Goal: Check status: Check status

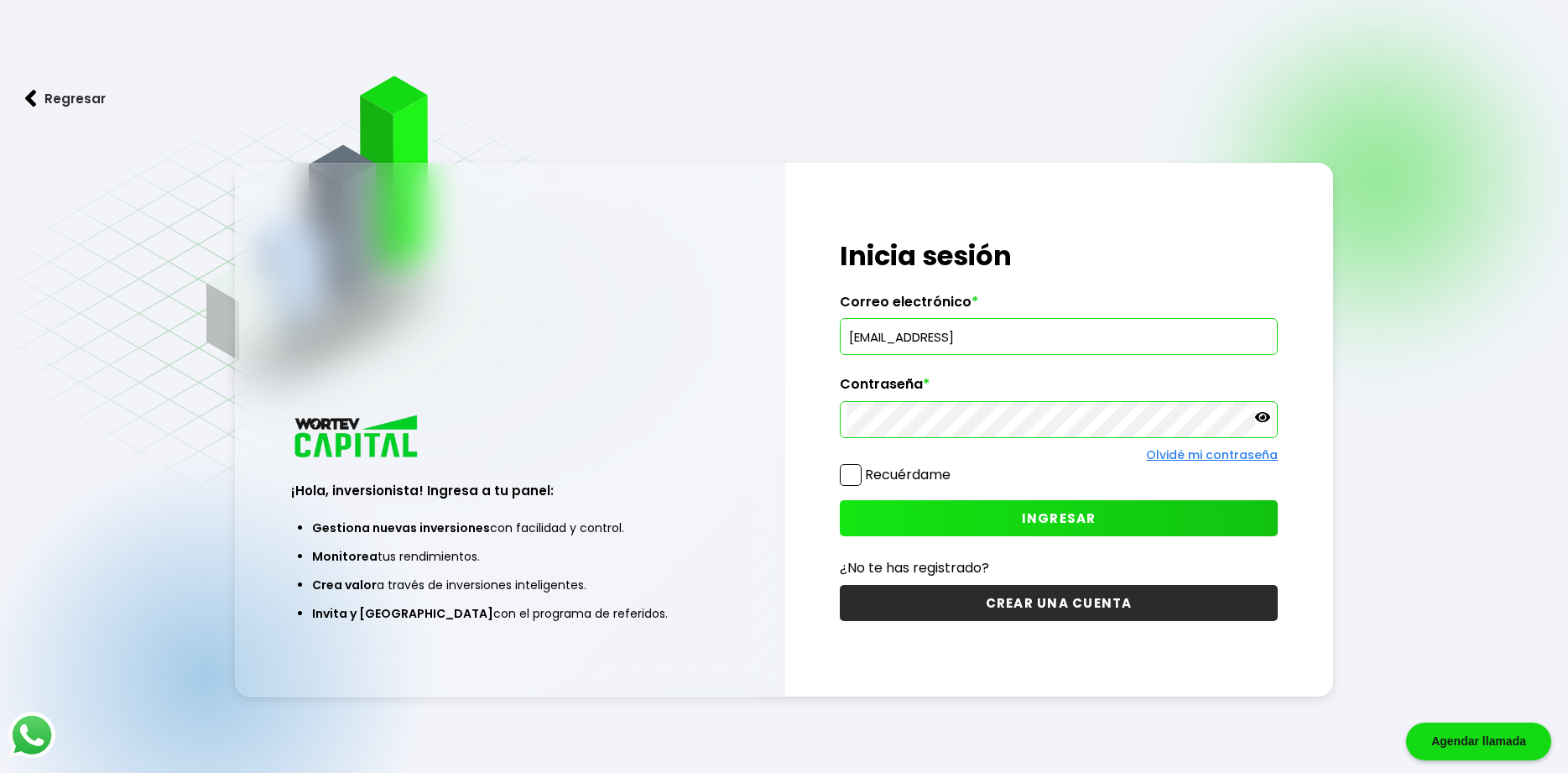
click at [1189, 342] on input "[EMAIL_ADDRESS]" at bounding box center [1058, 336] width 423 height 35
type input "[EMAIL_ADDRESS][DOMAIN_NAME]"
click at [1160, 400] on label "Contraseña *" at bounding box center [1058, 388] width 439 height 25
click at [1071, 516] on span "INGRESAR" at bounding box center [1059, 518] width 74 height 18
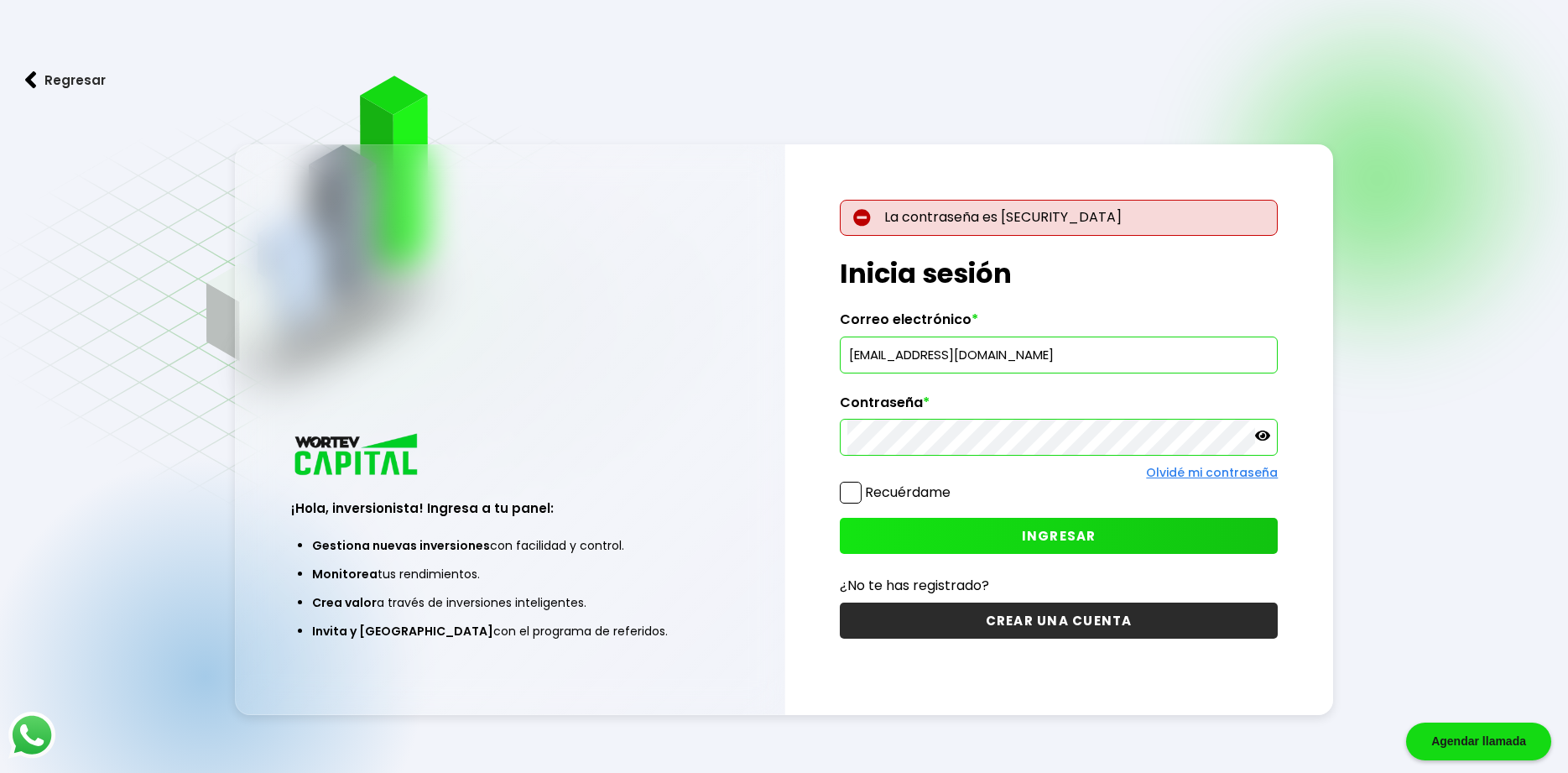
click at [1258, 440] on icon at bounding box center [1263, 436] width 15 height 15
click at [1098, 525] on button "INGRESAR" at bounding box center [1058, 536] width 439 height 36
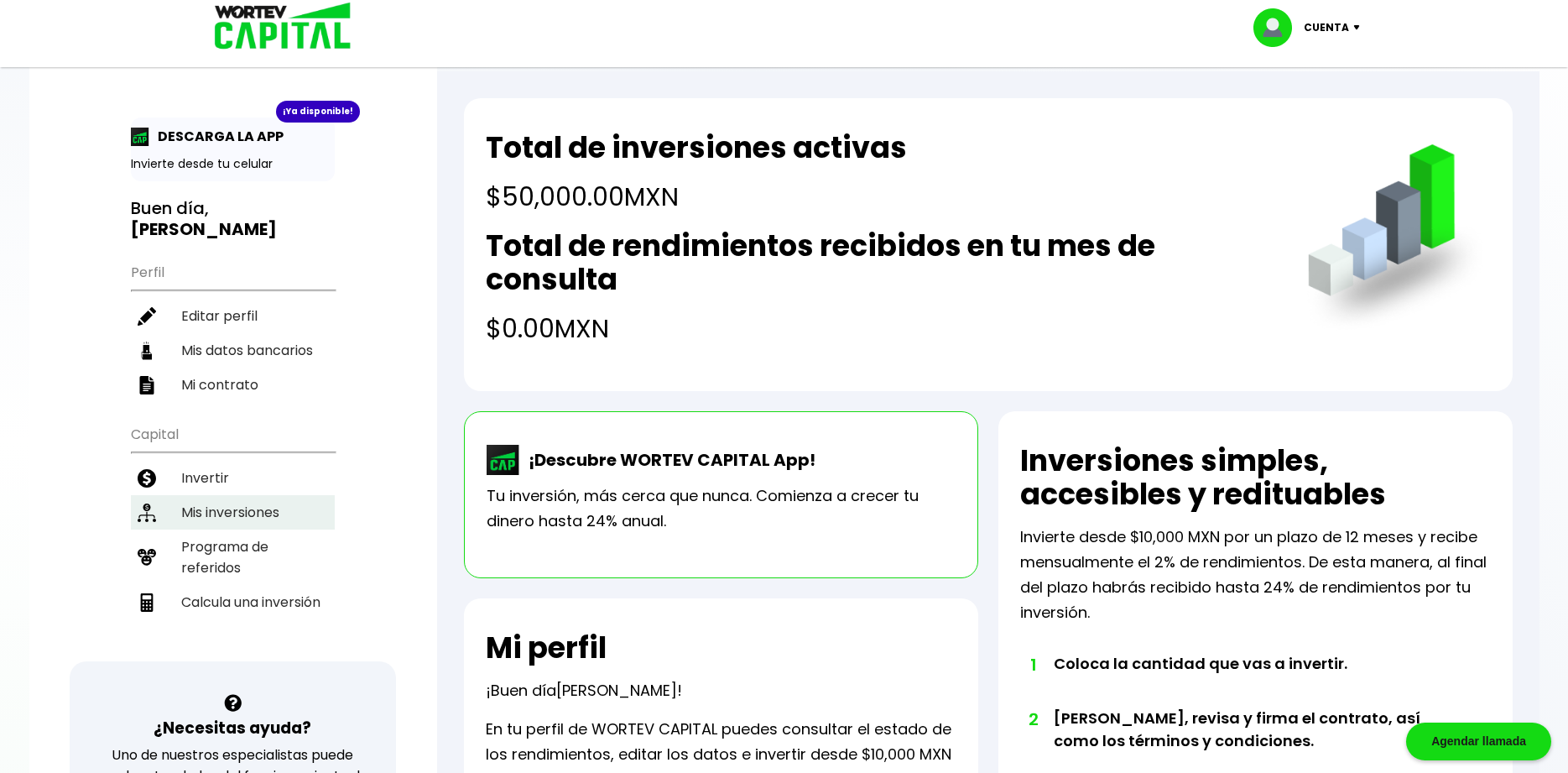
click at [258, 498] on li "Mis inversiones" at bounding box center [233, 512] width 204 height 34
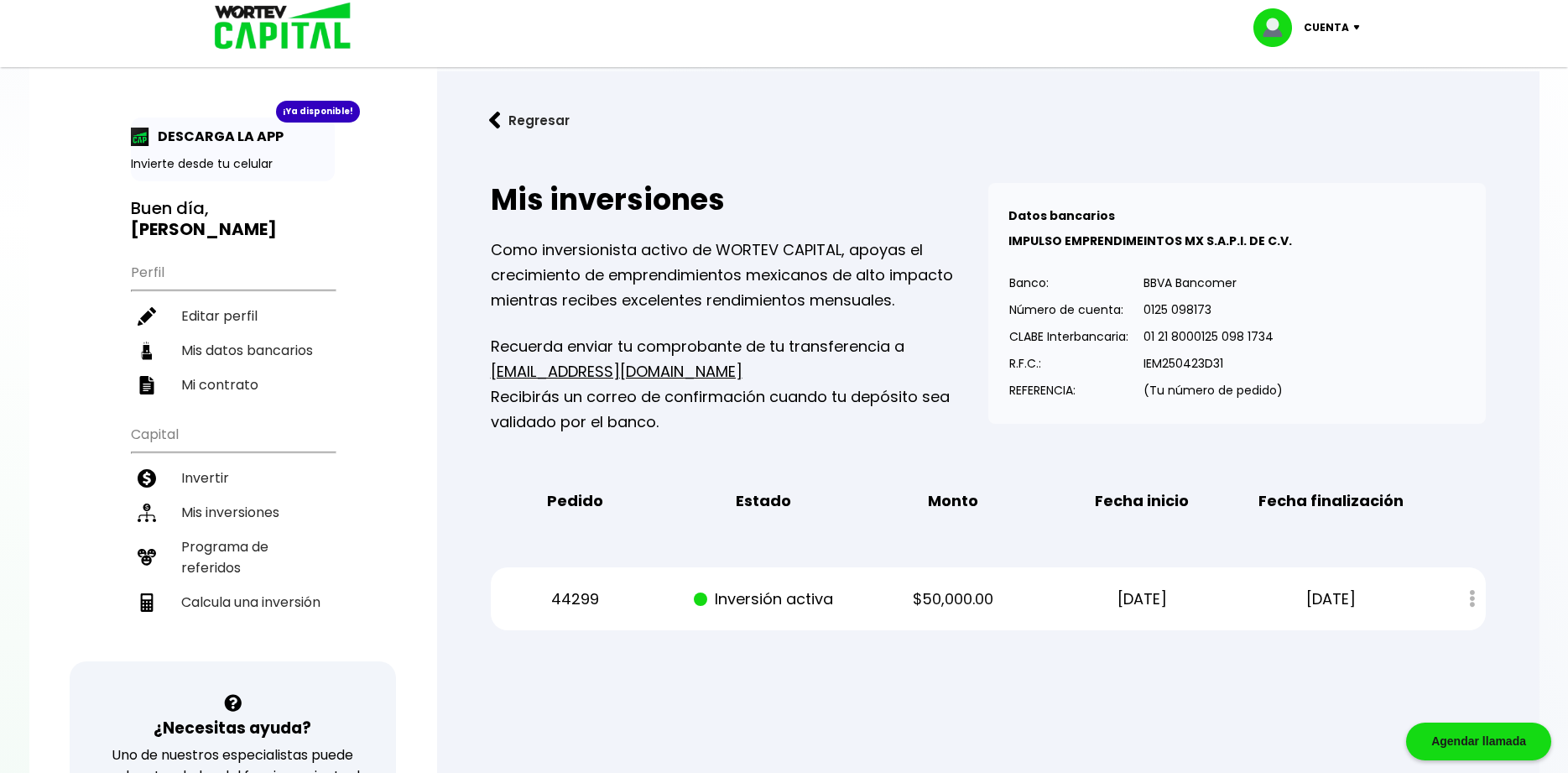
click at [1471, 599] on div "Estado de cuenta" at bounding box center [1460, 599] width 49 height 36
click at [1396, 593] on p "[DATE]" at bounding box center [1330, 599] width 159 height 25
click at [577, 587] on p "44299" at bounding box center [574, 599] width 159 height 25
click at [581, 596] on p "44299" at bounding box center [574, 599] width 159 height 25
click at [755, 597] on p "Inversión activa" at bounding box center [763, 599] width 159 height 25
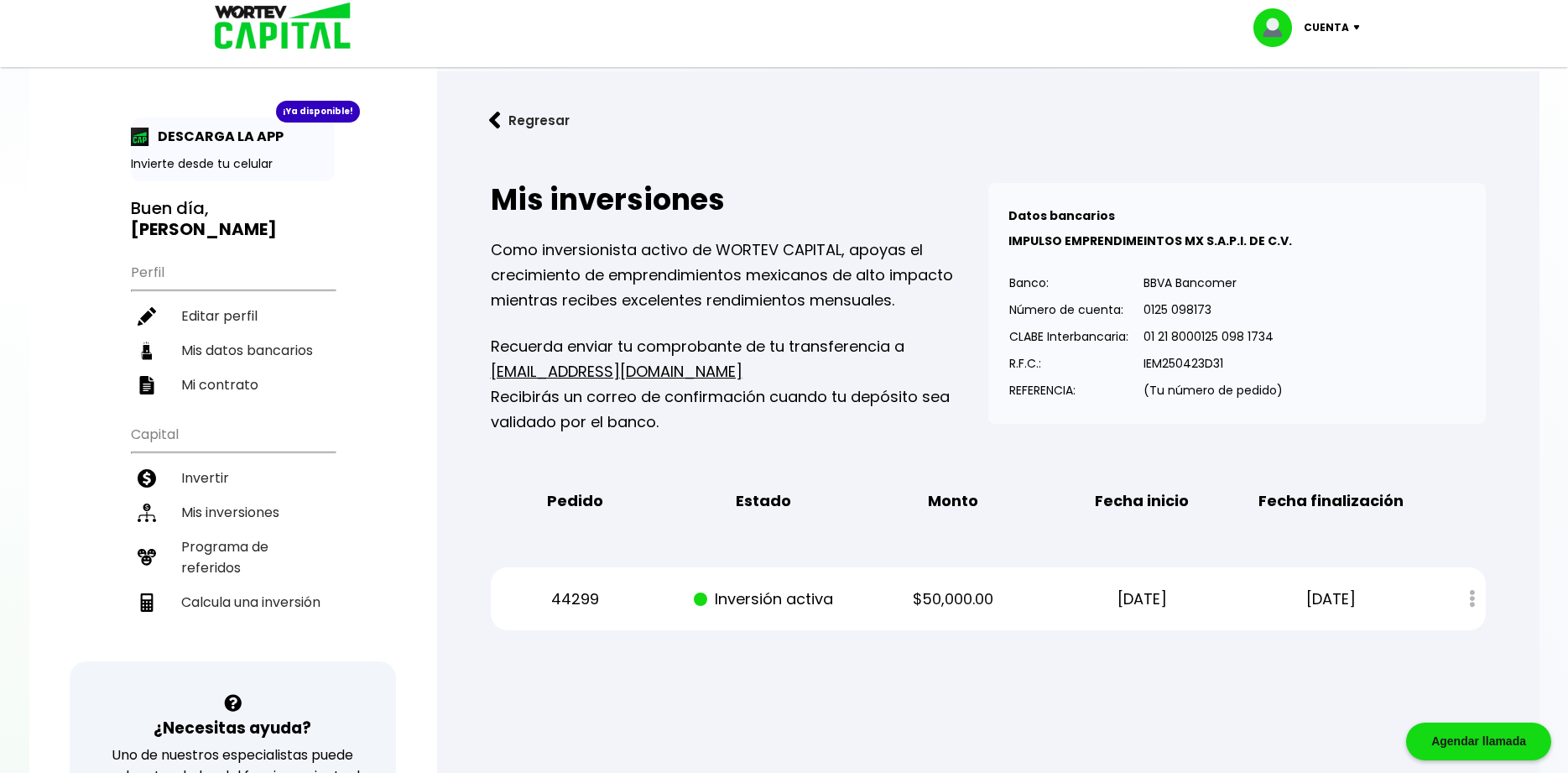
click at [971, 597] on p "$50,000.00" at bounding box center [952, 599] width 159 height 25
drag, startPoint x: 1127, startPoint y: 599, endPoint x: 1352, endPoint y: 616, distance: 225.6
click at [1134, 599] on p "[DATE]" at bounding box center [1141, 599] width 159 height 25
click at [1354, 600] on p "[DATE]" at bounding box center [1330, 599] width 159 height 25
click at [1477, 606] on div "Estado de cuenta" at bounding box center [1460, 599] width 49 height 36
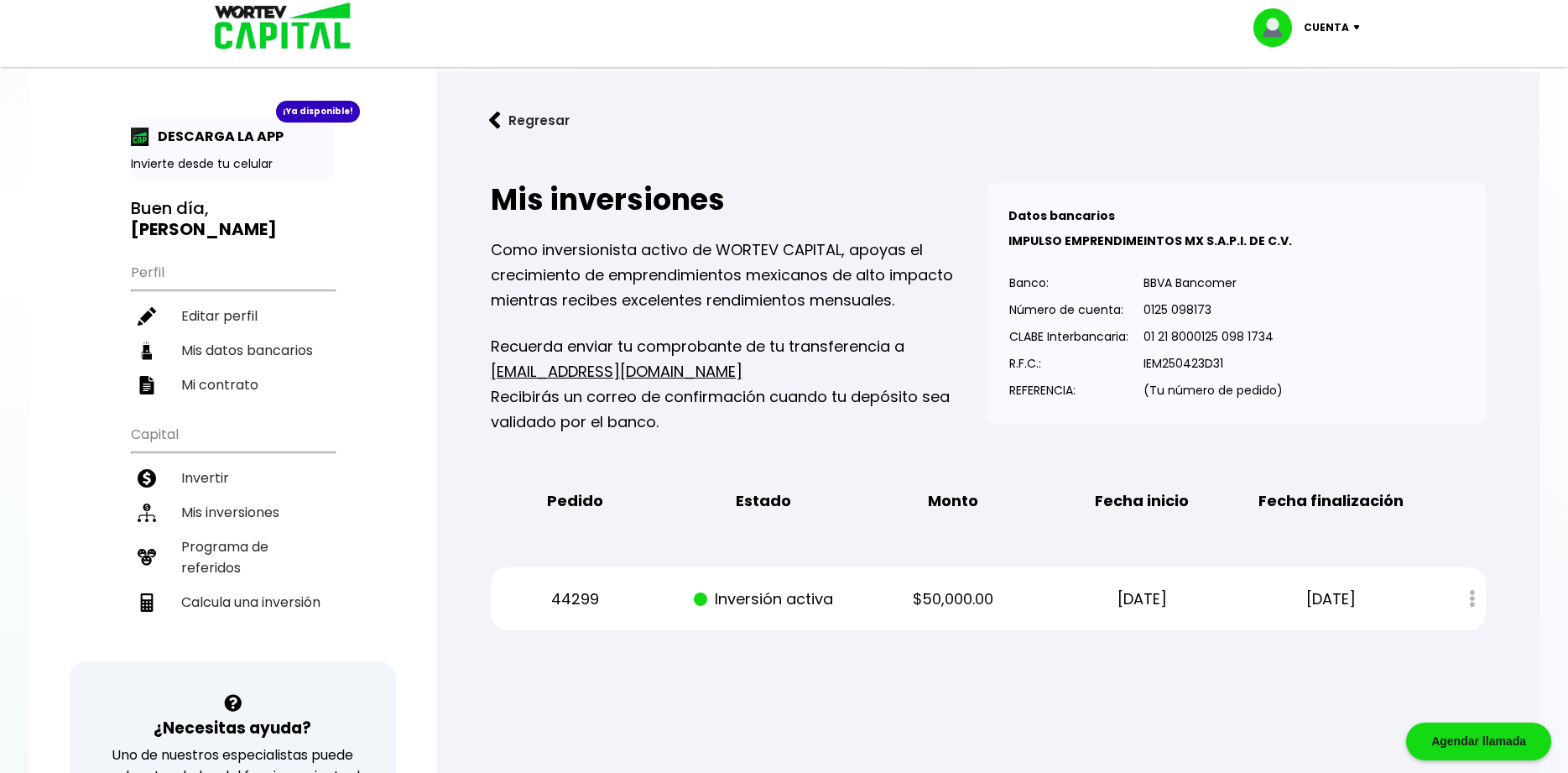
click at [1471, 602] on div "Estado de cuenta" at bounding box center [1460, 599] width 49 height 36
click at [263, 372] on li "Mi contrato" at bounding box center [233, 385] width 204 height 34
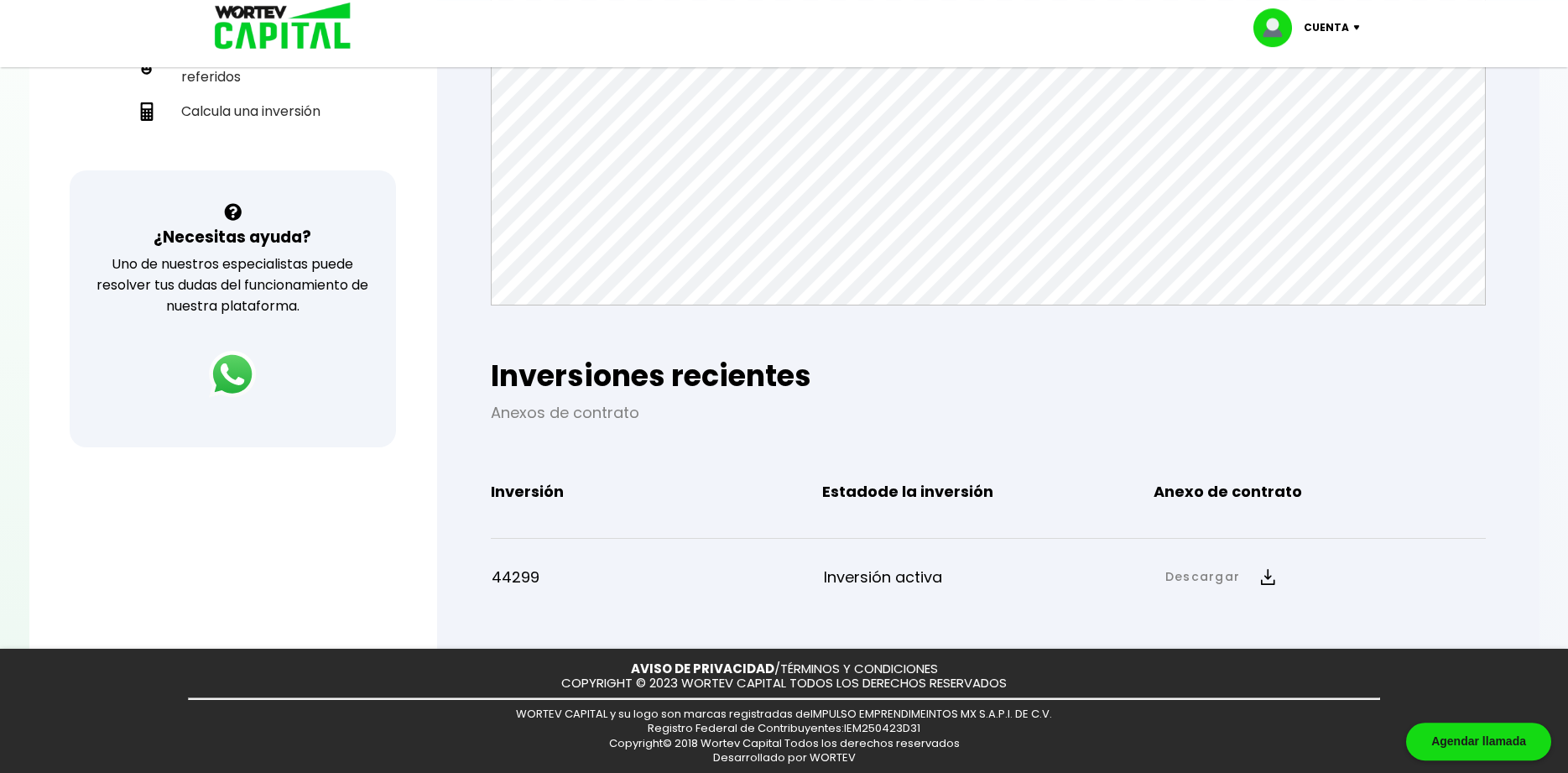
scroll to position [498, 0]
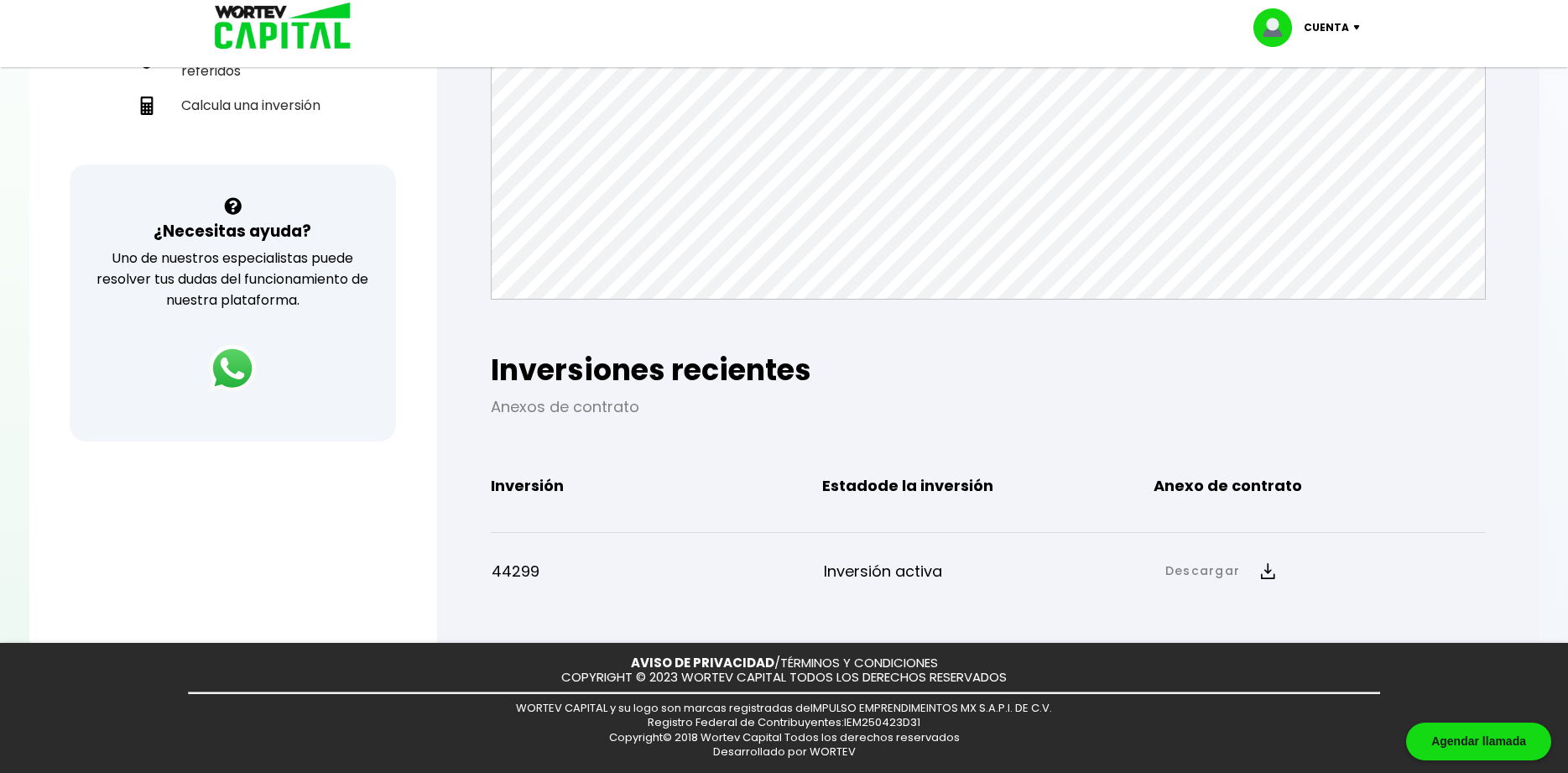
click at [1270, 563] on img at bounding box center [1267, 570] width 14 height 16
click at [1301, 634] on link "Anexo de contrato" at bounding box center [1350, 628] width 124 height 21
